Goal: Transaction & Acquisition: Purchase product/service

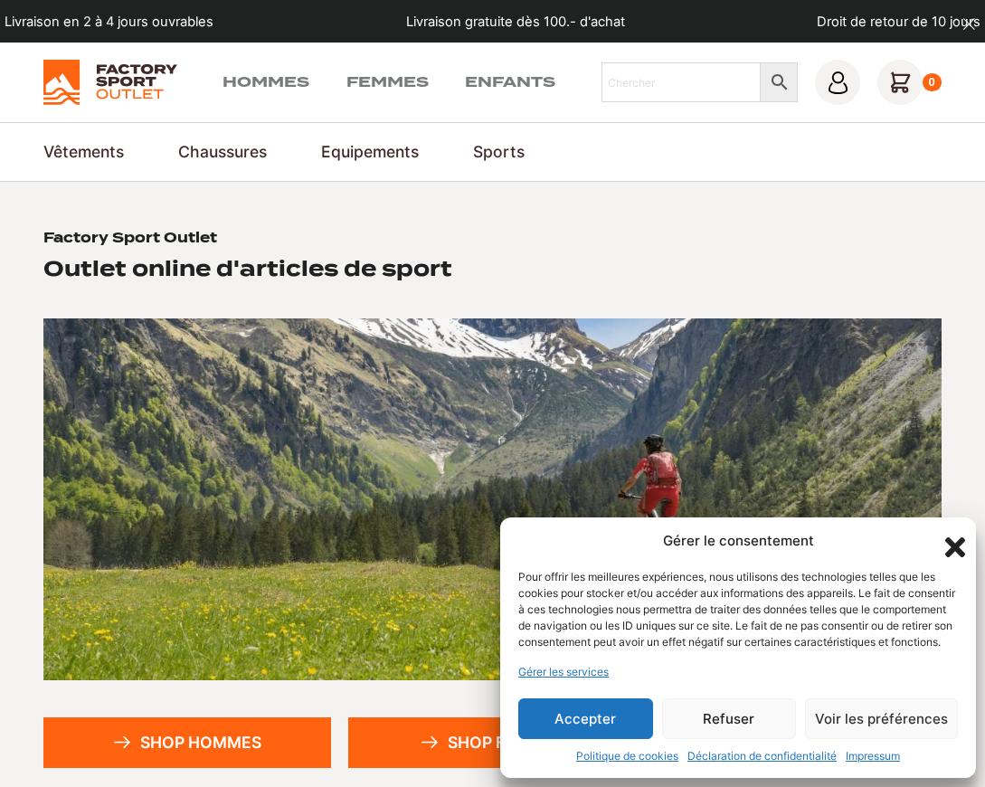
click at [594, 713] on button "Accepter" at bounding box center [585, 719] width 135 height 41
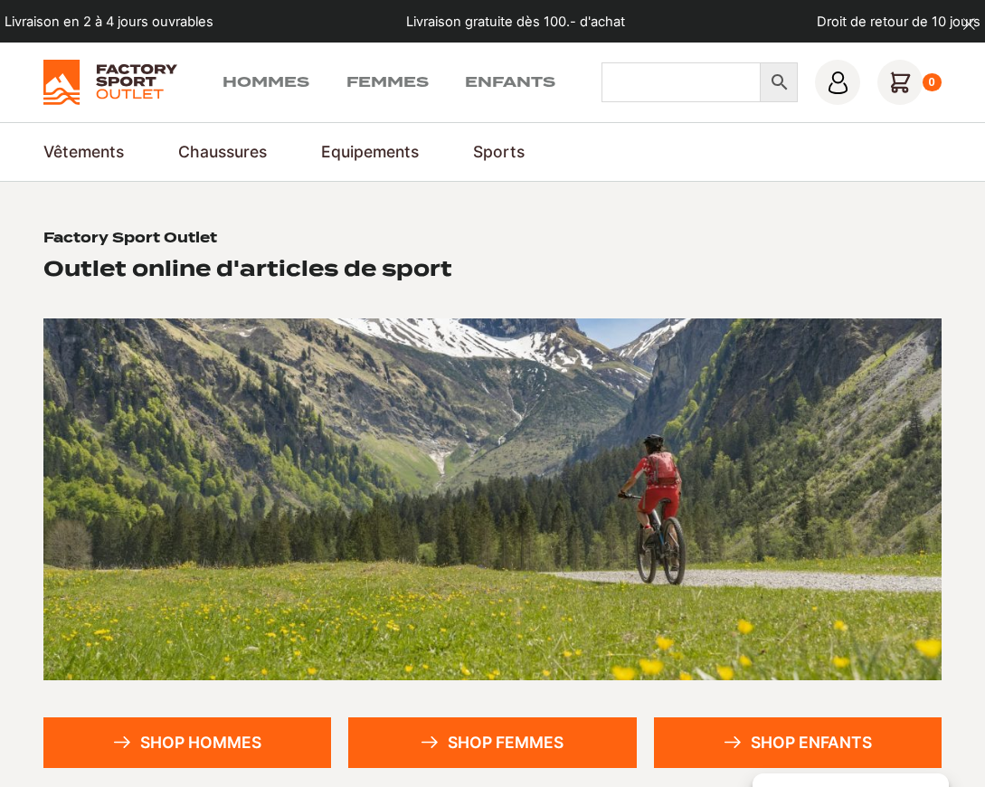
click at [642, 100] on input "Chercher" at bounding box center [682, 82] width 160 height 40
type input "h"
type input "the north face"
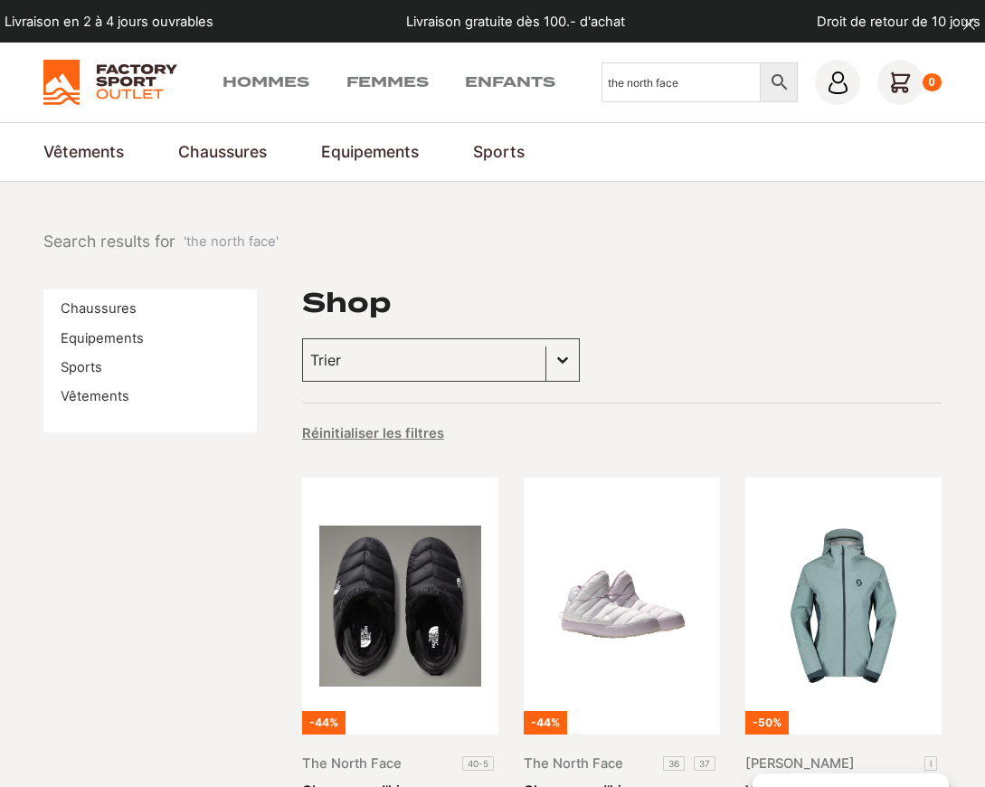
click at [111, 72] on img at bounding box center [109, 82] width 133 height 45
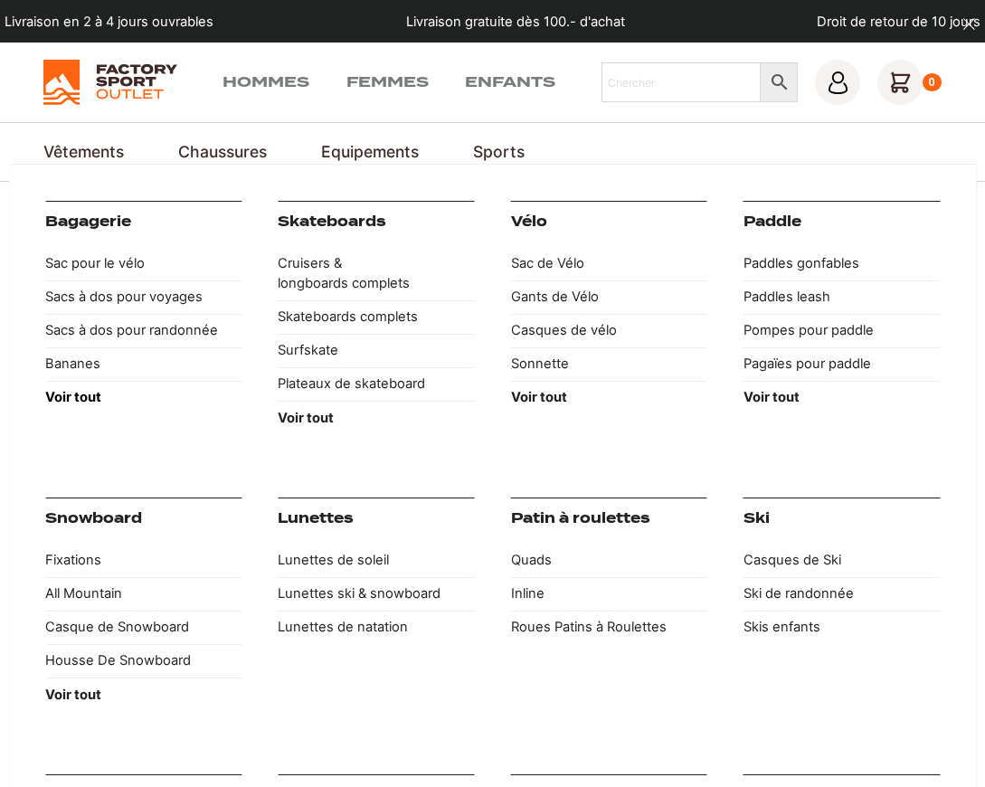
click at [92, 399] on strong "Voir tout" at bounding box center [73, 397] width 56 height 16
click at [85, 399] on strong "Voir tout" at bounding box center [73, 397] width 56 height 16
click at [98, 220] on link "Bagagerie" at bounding box center [88, 222] width 86 height 16
